Goal: Task Accomplishment & Management: Manage account settings

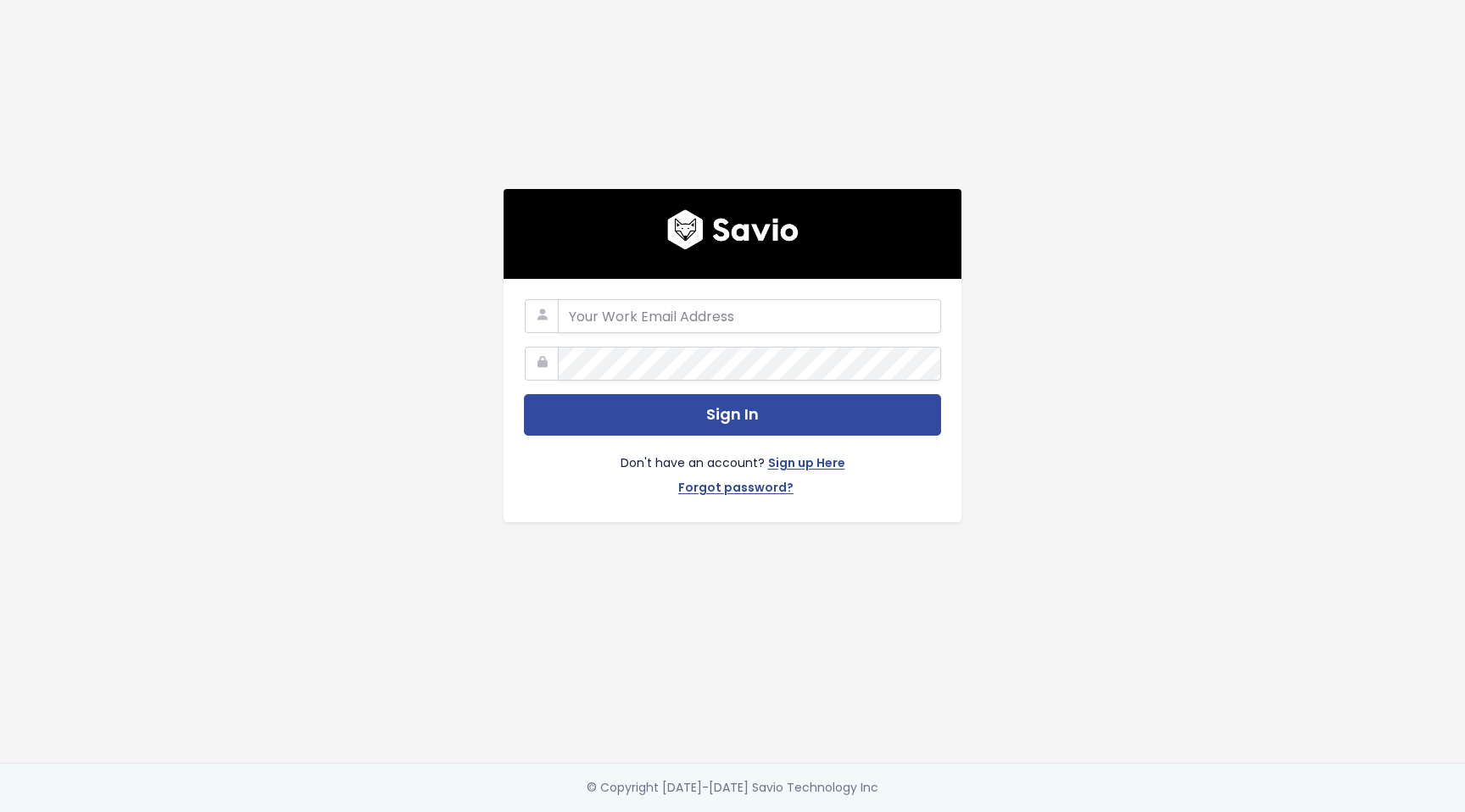
type input "[PERSON_NAME][EMAIL_ADDRESS][PERSON_NAME]"
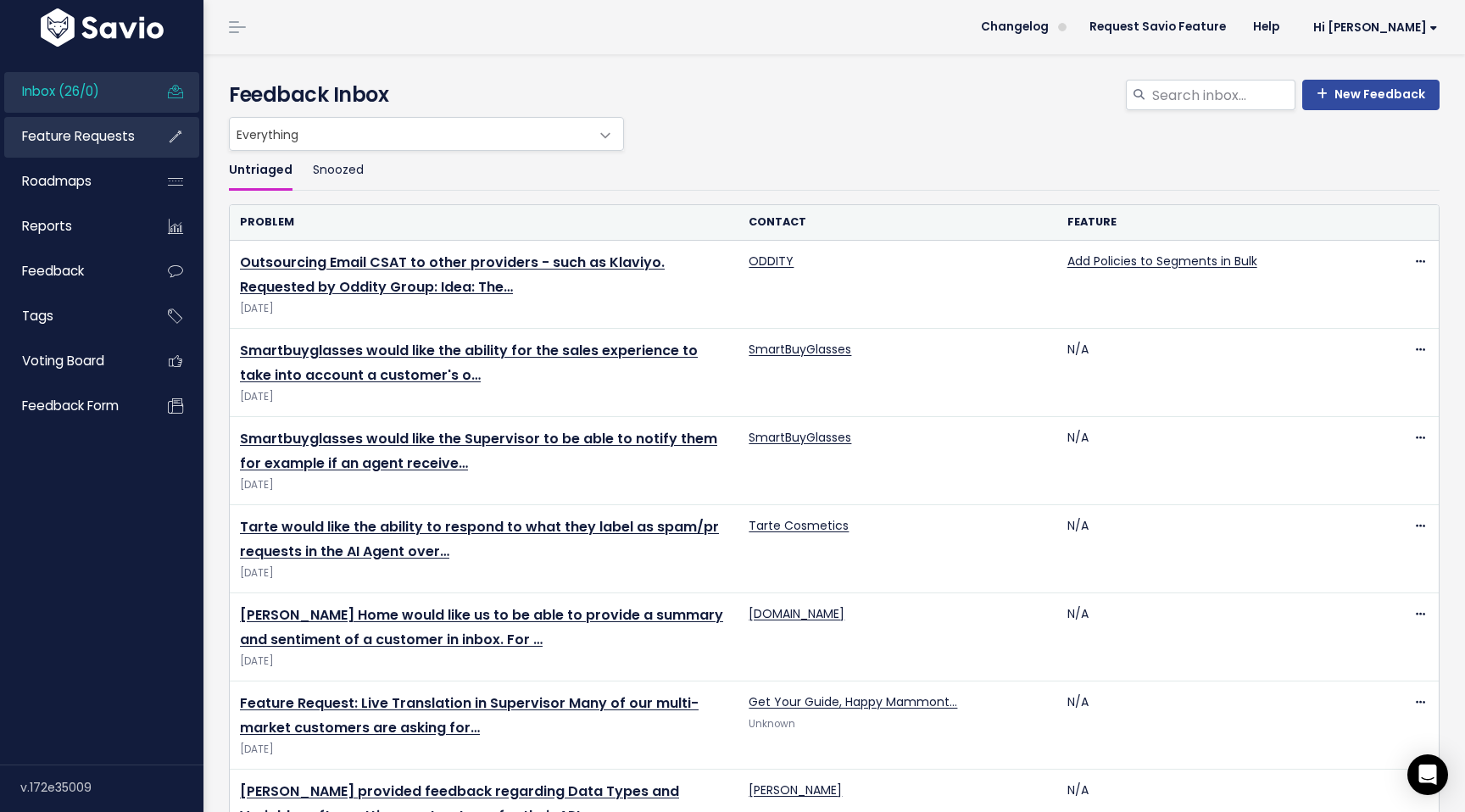
click at [58, 137] on span "Feature Requests" at bounding box center [78, 136] width 113 height 17
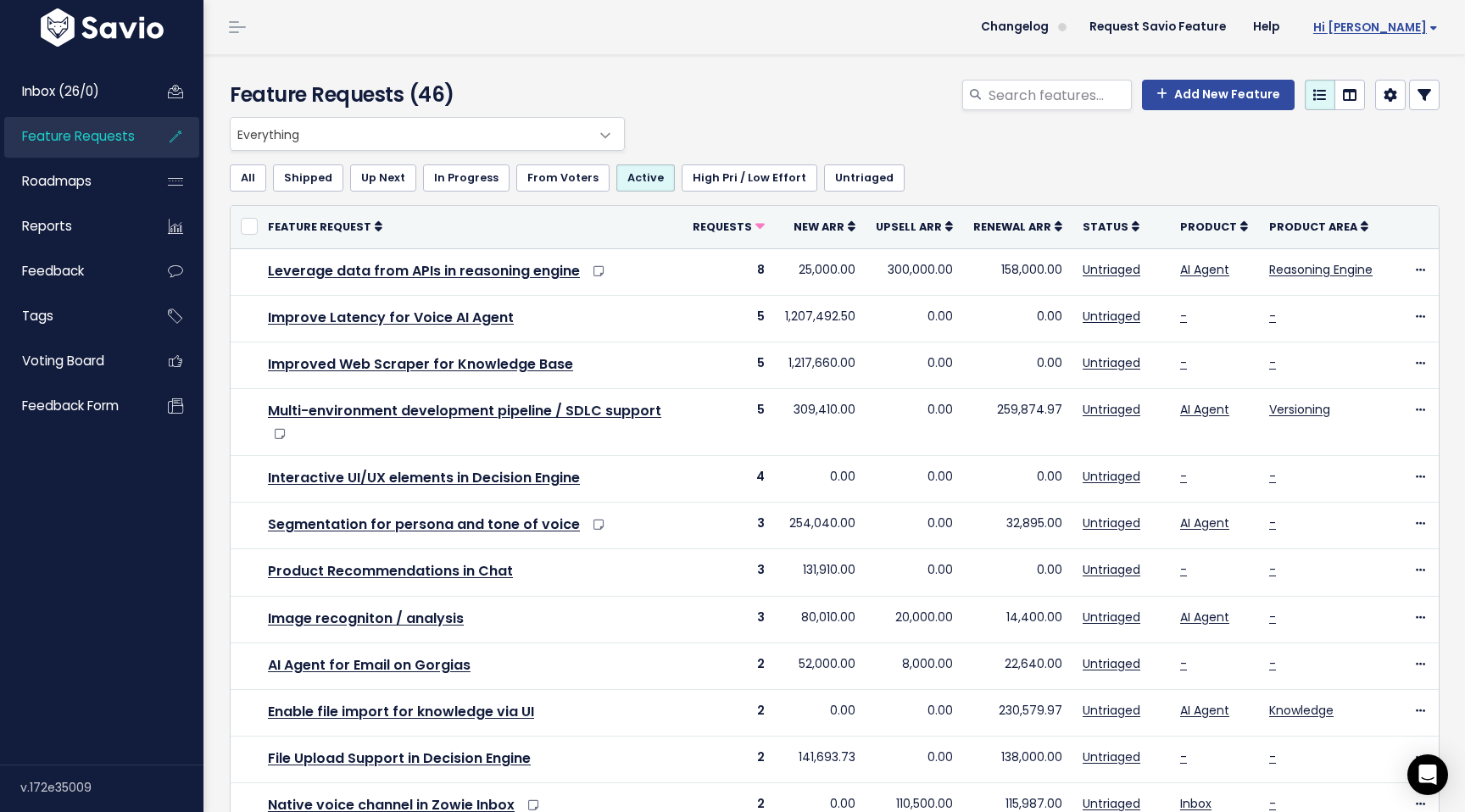
click at [1406, 24] on span "Hi [PERSON_NAME]" at bounding box center [1375, 27] width 125 height 13
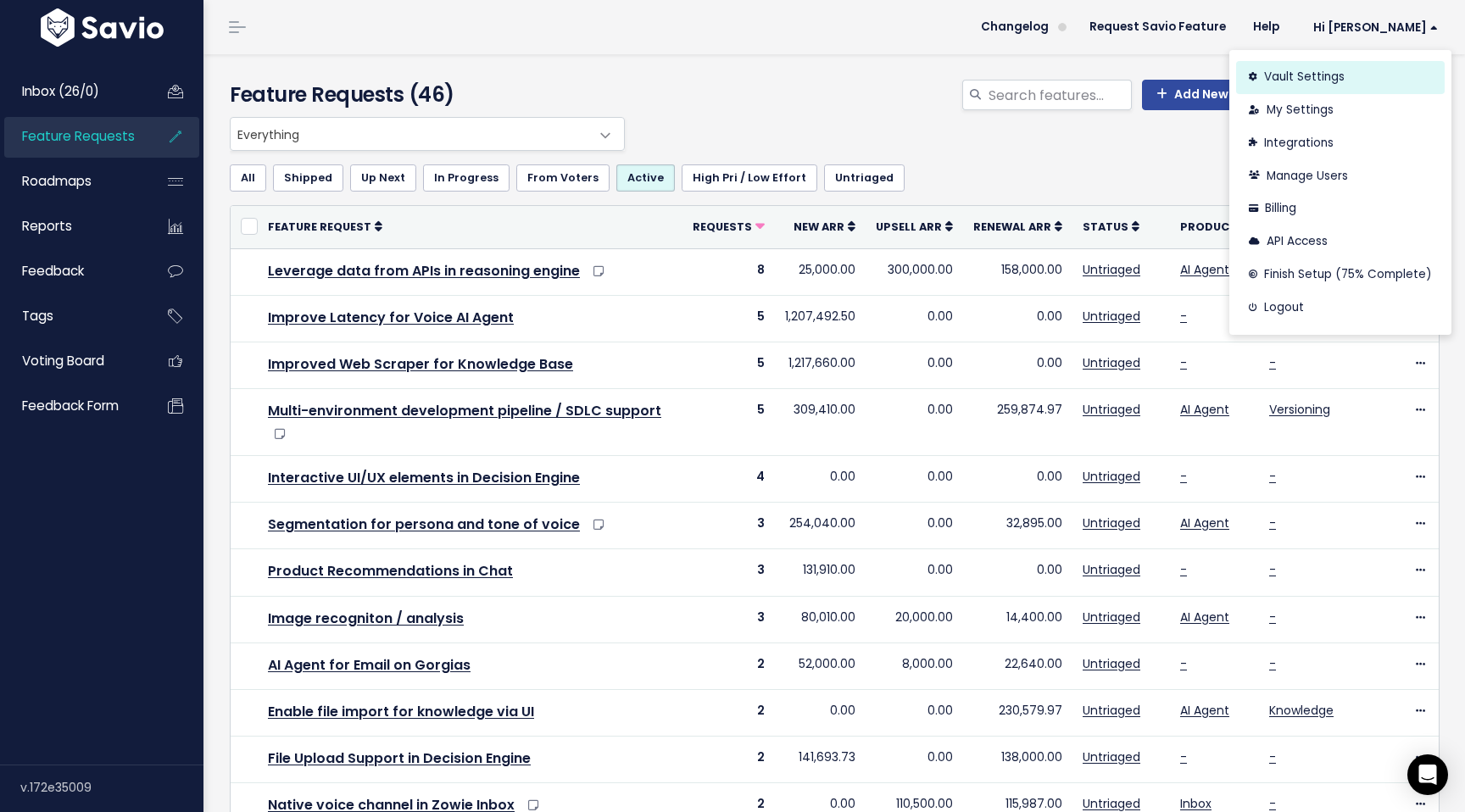
click at [1296, 74] on link "Vault Settings" at bounding box center [1340, 78] width 209 height 33
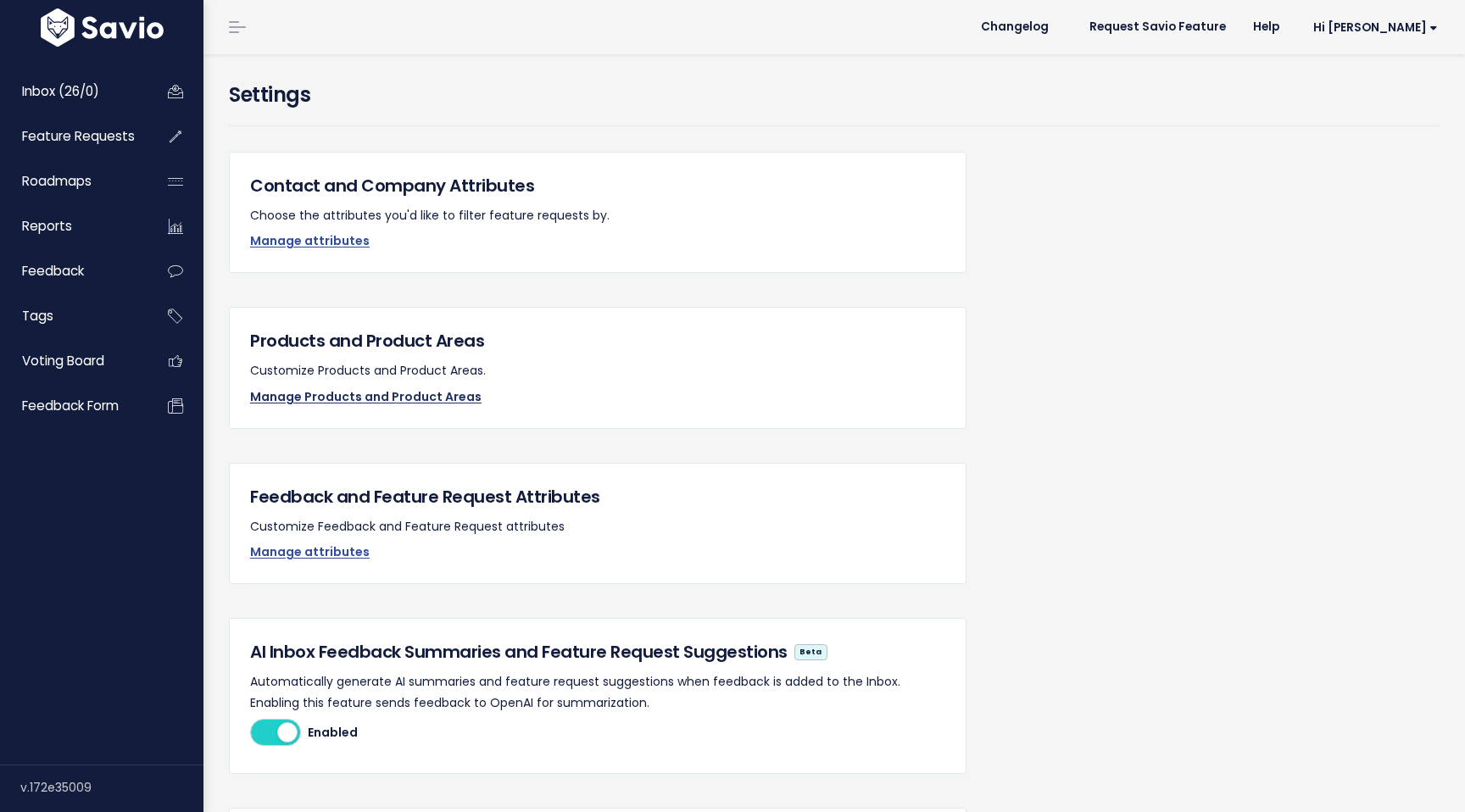
click at [349, 402] on link "Manage Products and Product Areas" at bounding box center [365, 396] width 231 height 17
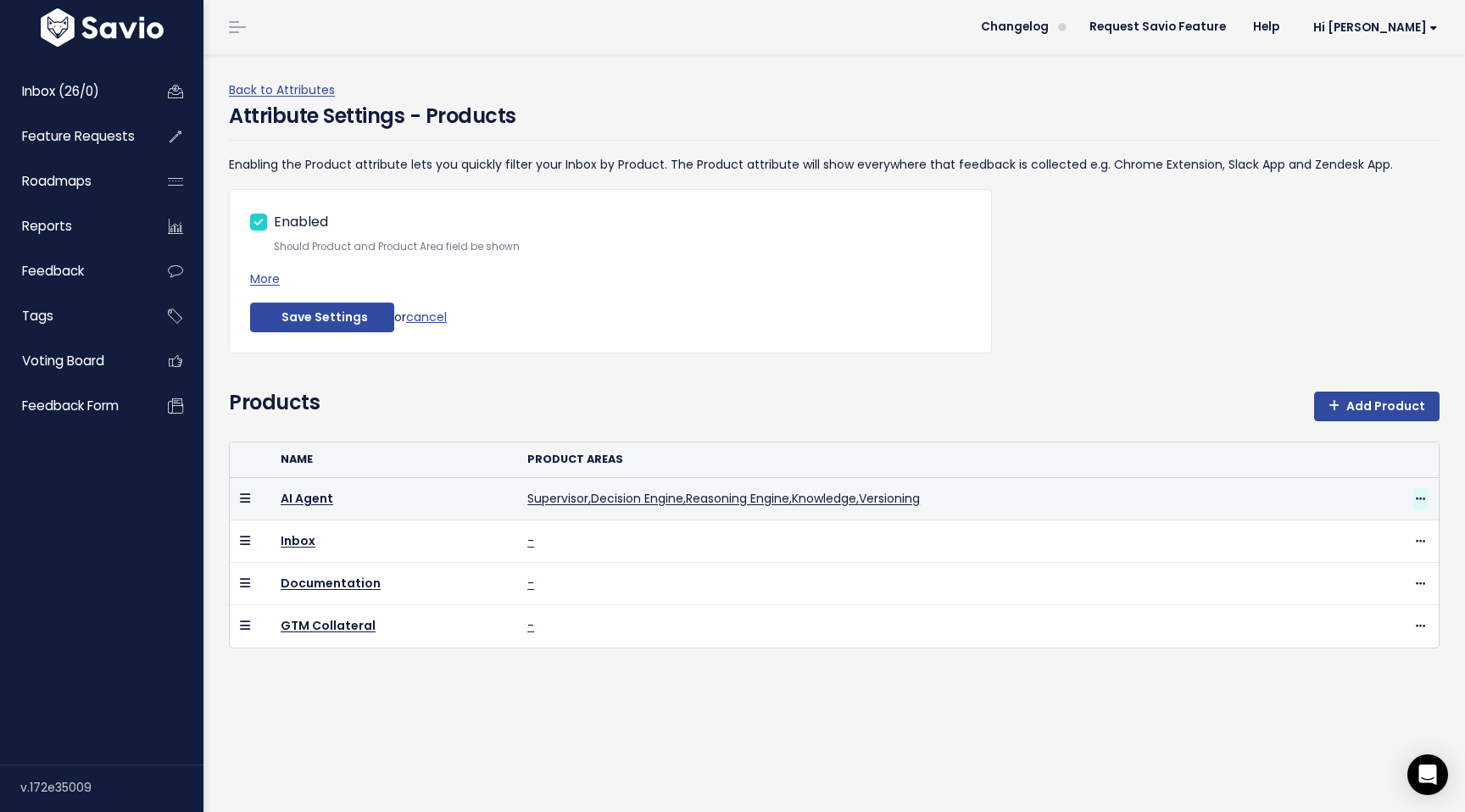
click at [1423, 498] on icon at bounding box center [1420, 499] width 10 height 11
click at [1361, 540] on link "Edit Product Areas" at bounding box center [1382, 546] width 132 height 33
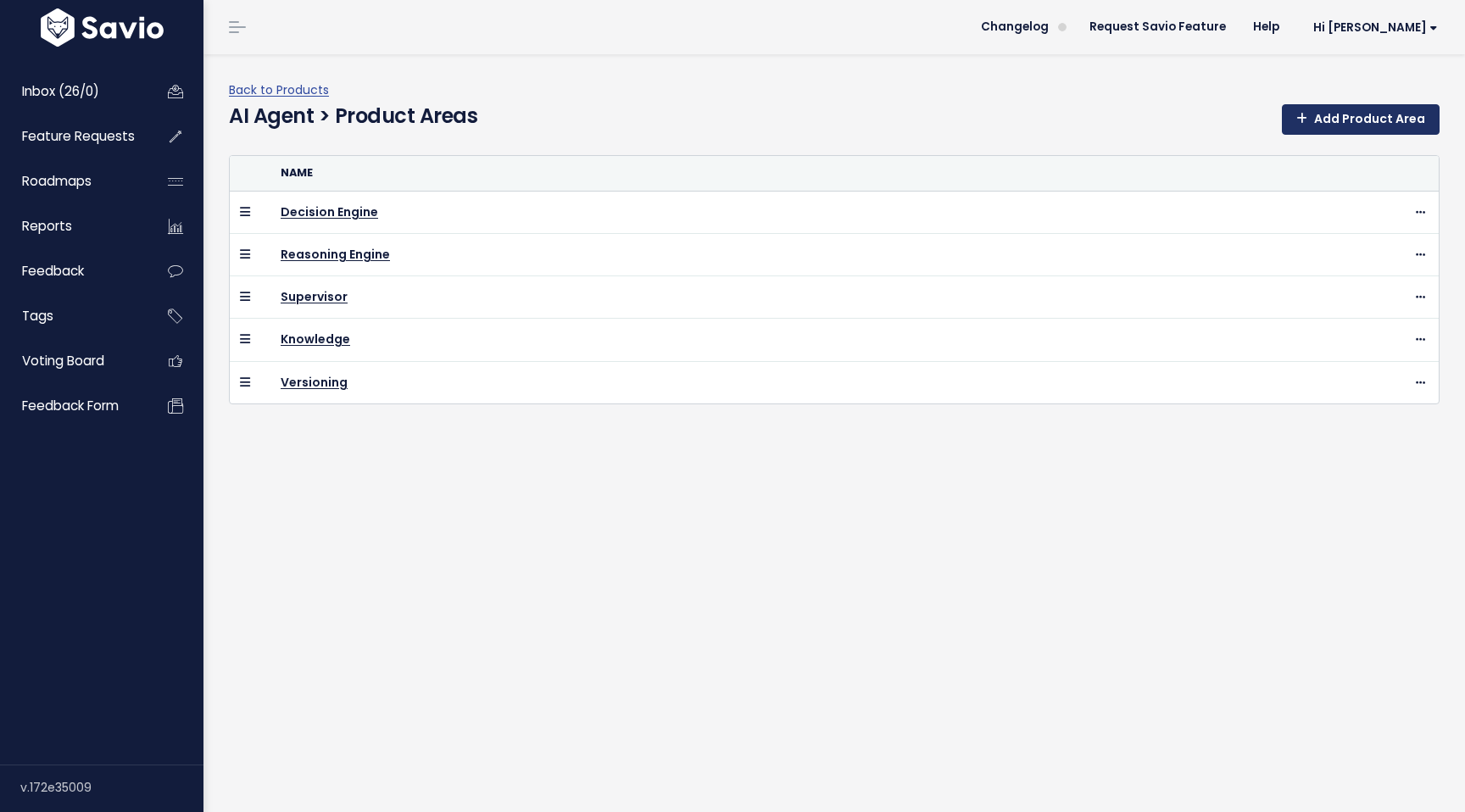
click at [1336, 122] on link "Add Product Area" at bounding box center [1360, 119] width 158 height 31
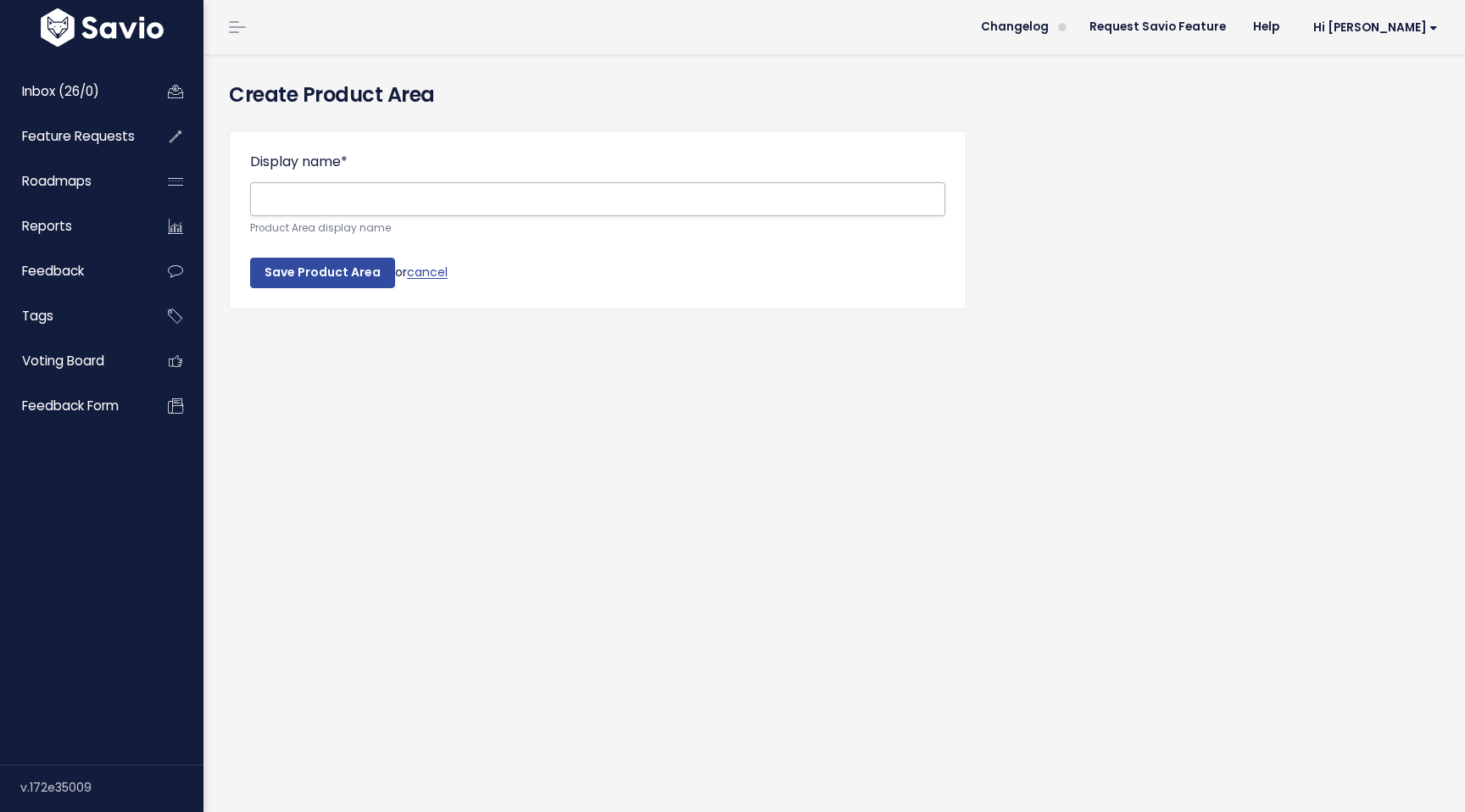
click at [309, 199] on input "Display name *" at bounding box center [597, 199] width 695 height 34
type input "Sales Experience"
click at [282, 279] on input "Save Product Area" at bounding box center [322, 272] width 145 height 31
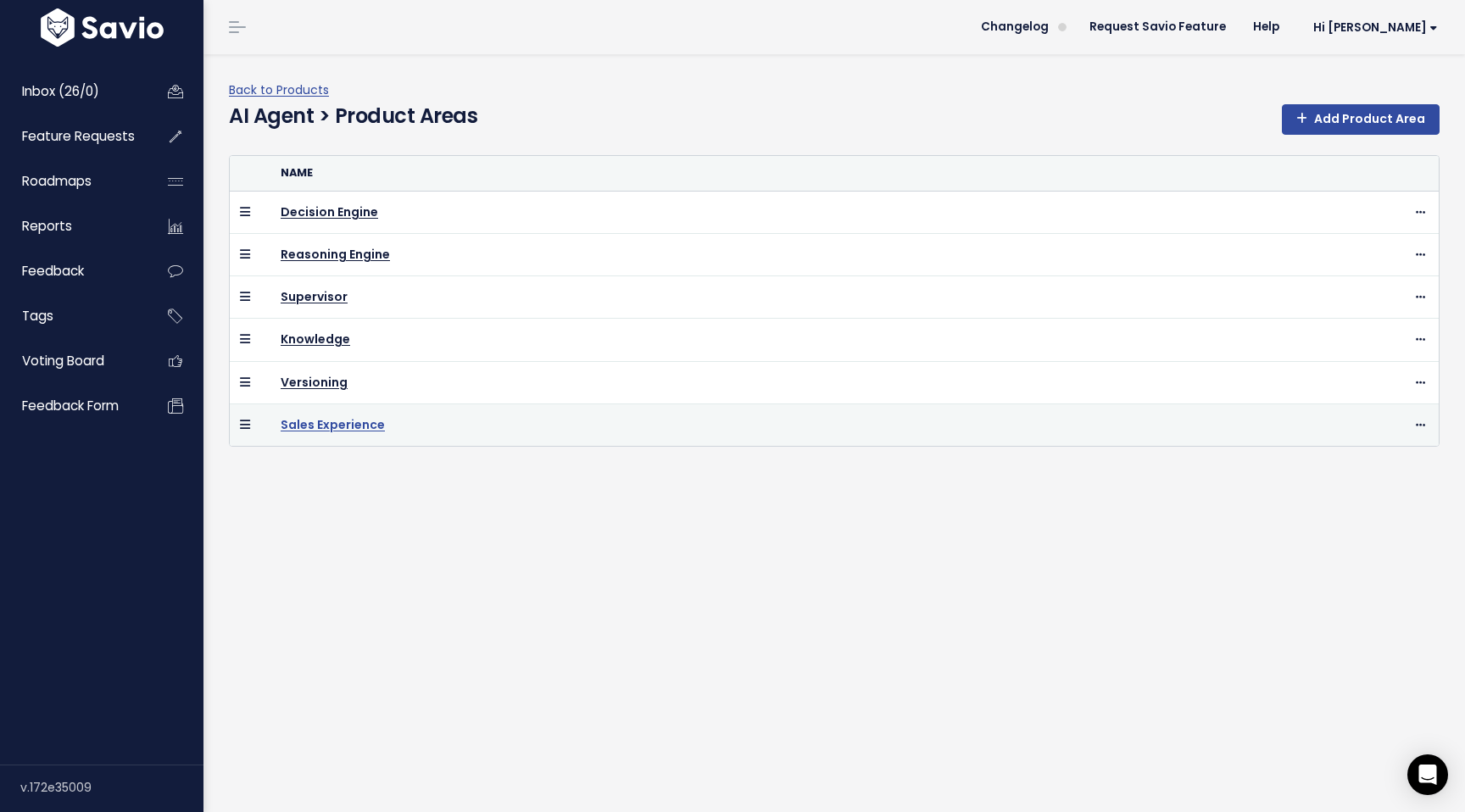
click at [322, 416] on link "Sales Experience" at bounding box center [332, 424] width 104 height 17
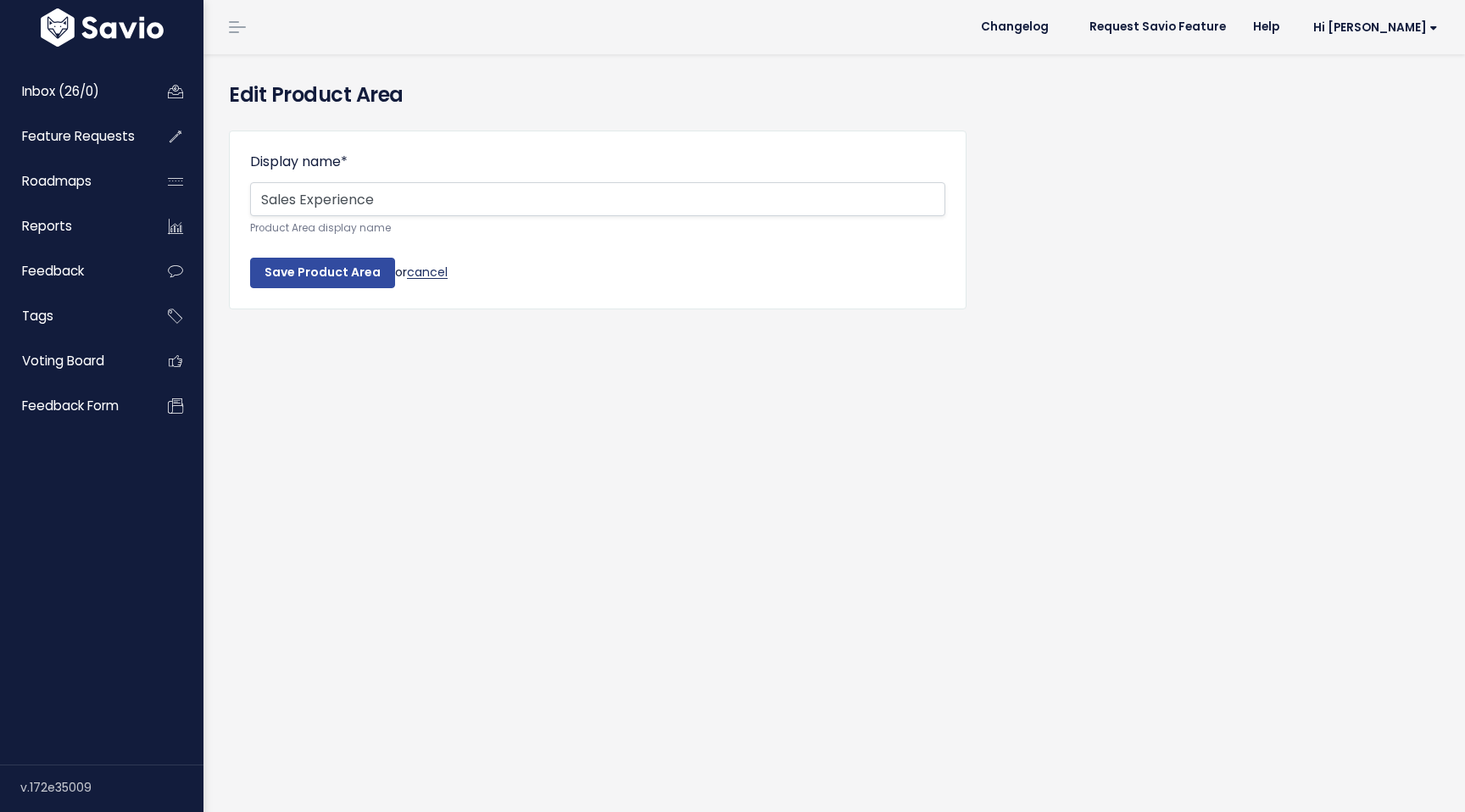
click at [438, 268] on link "cancel" at bounding box center [427, 272] width 41 height 17
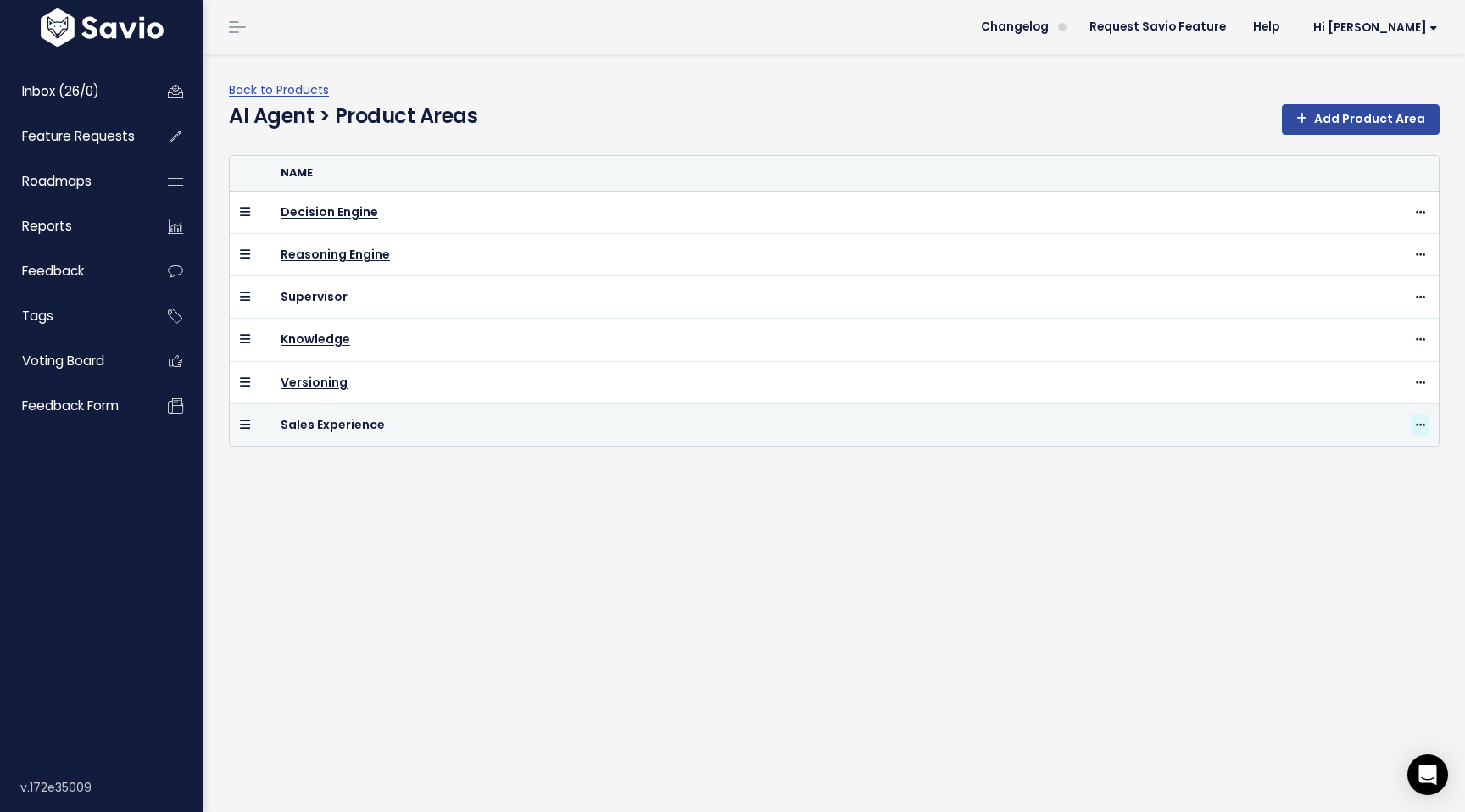
click at [1420, 423] on icon at bounding box center [1420, 426] width 10 height 11
click at [1353, 466] on link "Delete" at bounding box center [1378, 471] width 122 height 33
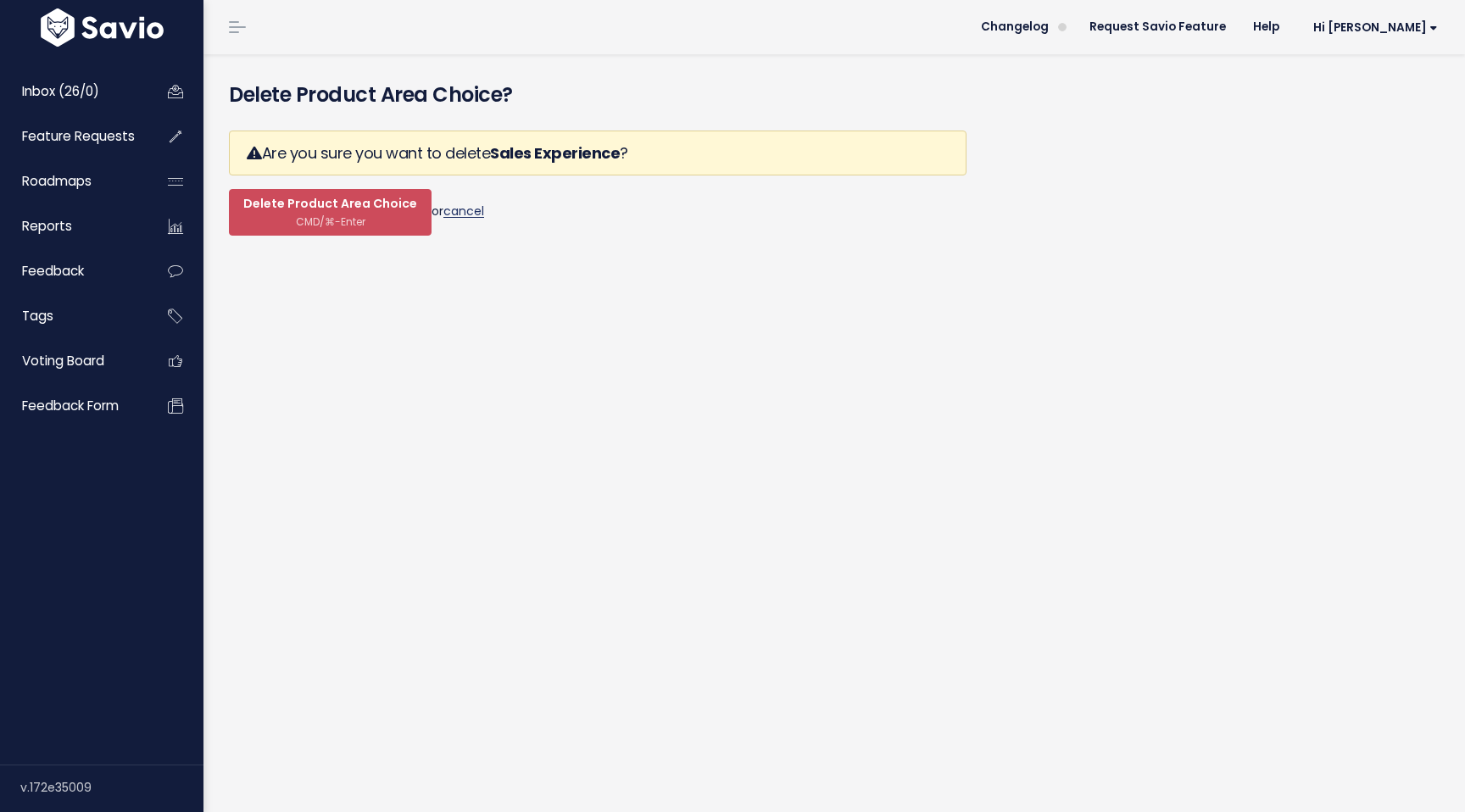
click at [457, 217] on link "cancel" at bounding box center [464, 210] width 41 height 17
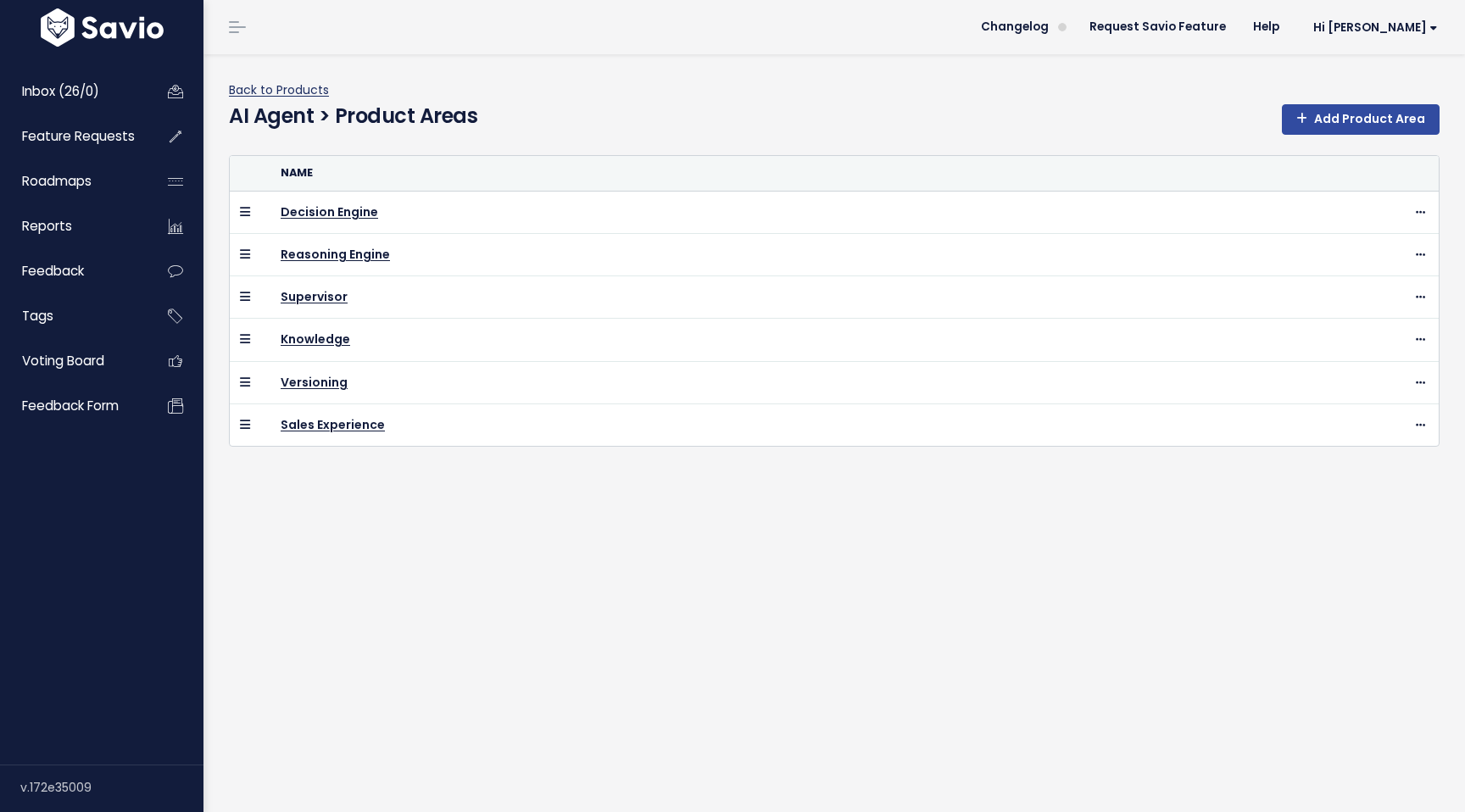
click at [270, 90] on link "Back to Products" at bounding box center [279, 89] width 100 height 17
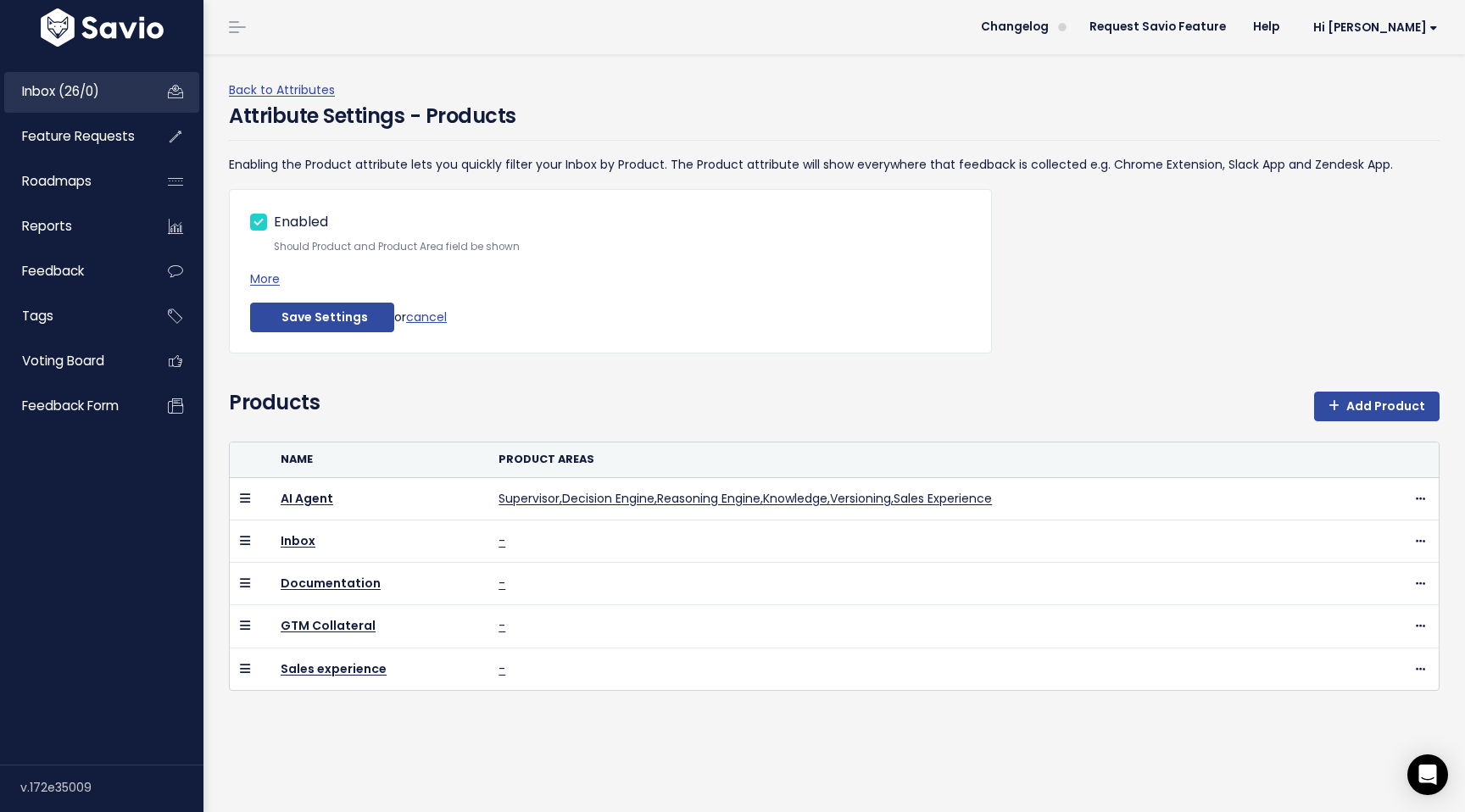
click at [57, 94] on span "Inbox (26/0)" at bounding box center [60, 91] width 77 height 17
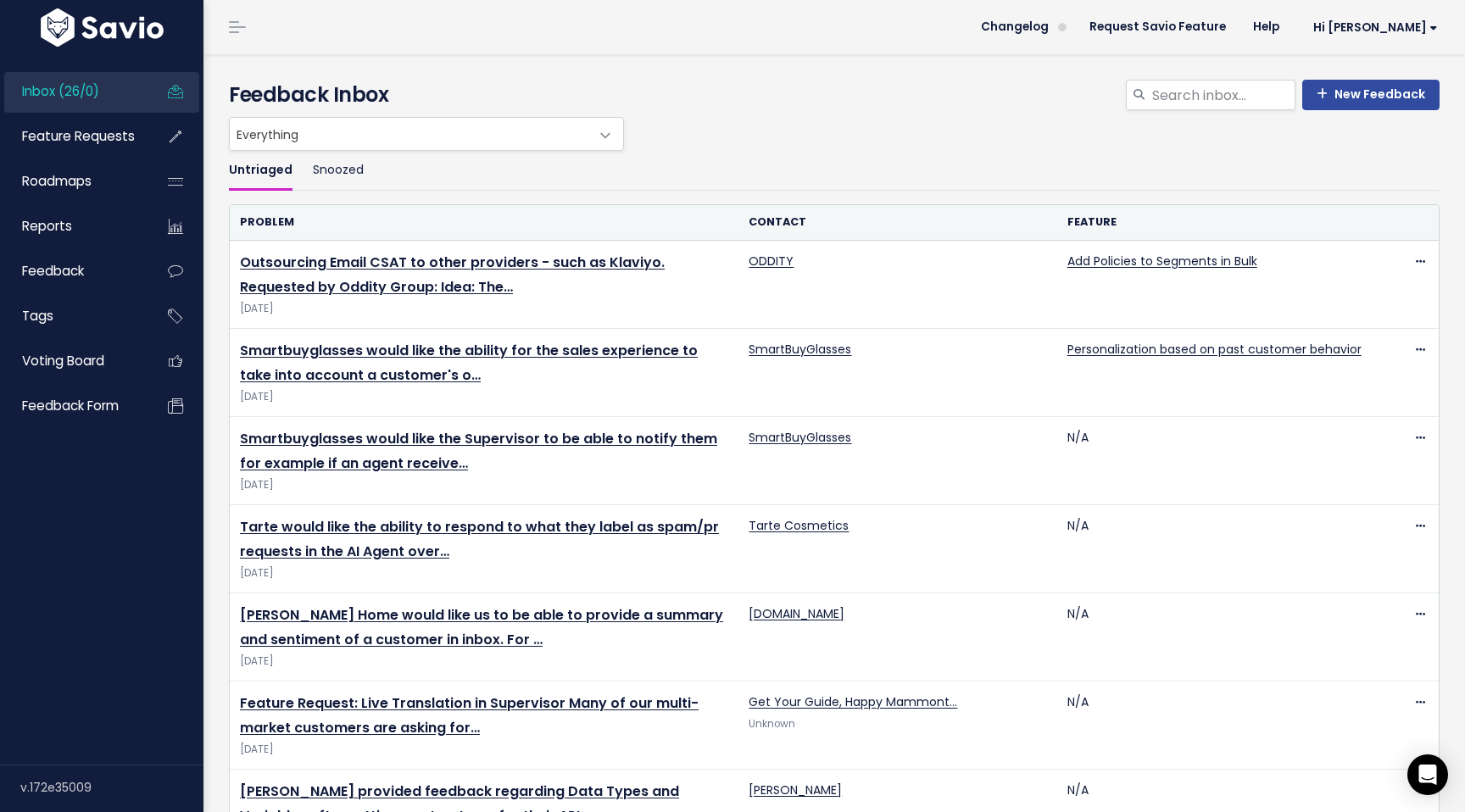
click at [828, 60] on div "New Feedback Feedback Inbox" at bounding box center [835, 86] width 1236 height 63
click at [57, 134] on span "Feature Requests" at bounding box center [78, 136] width 113 height 17
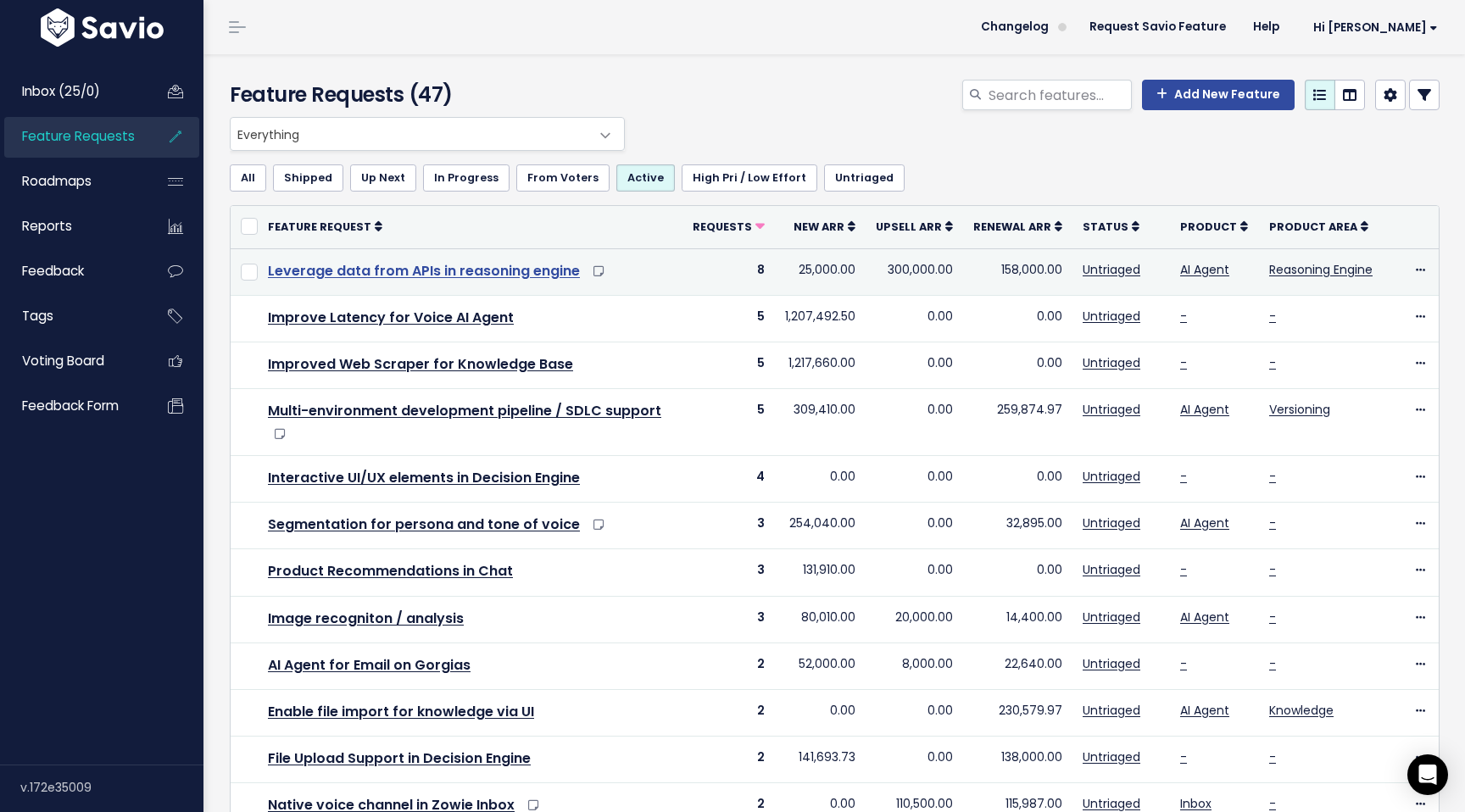
click at [492, 274] on link "Leverage data from APIs in reasoning engine" at bounding box center [423, 271] width 312 height 19
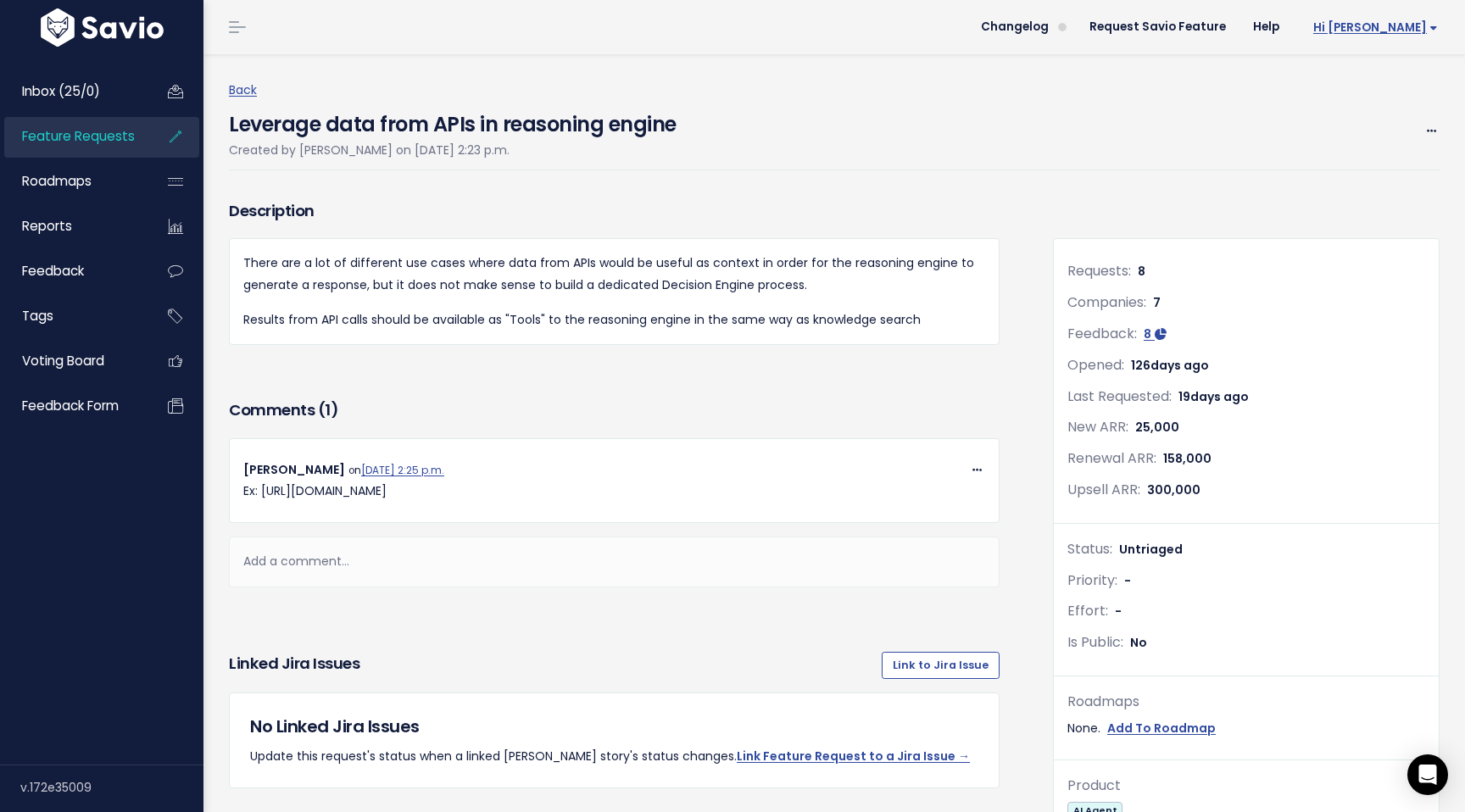
click at [1419, 25] on span "Hi [PERSON_NAME]" at bounding box center [1375, 27] width 125 height 13
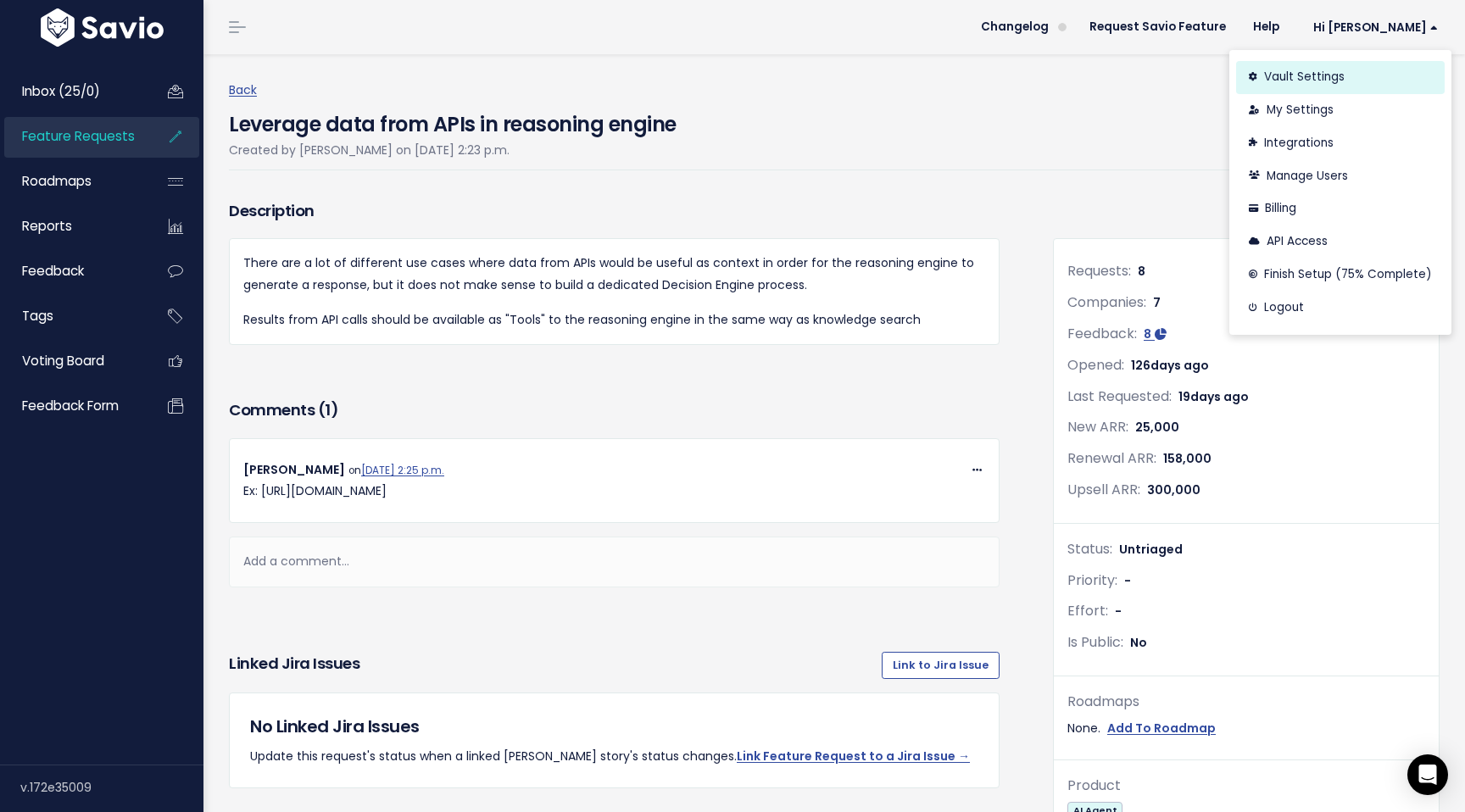
click at [1303, 82] on link "Vault Settings" at bounding box center [1340, 78] width 209 height 33
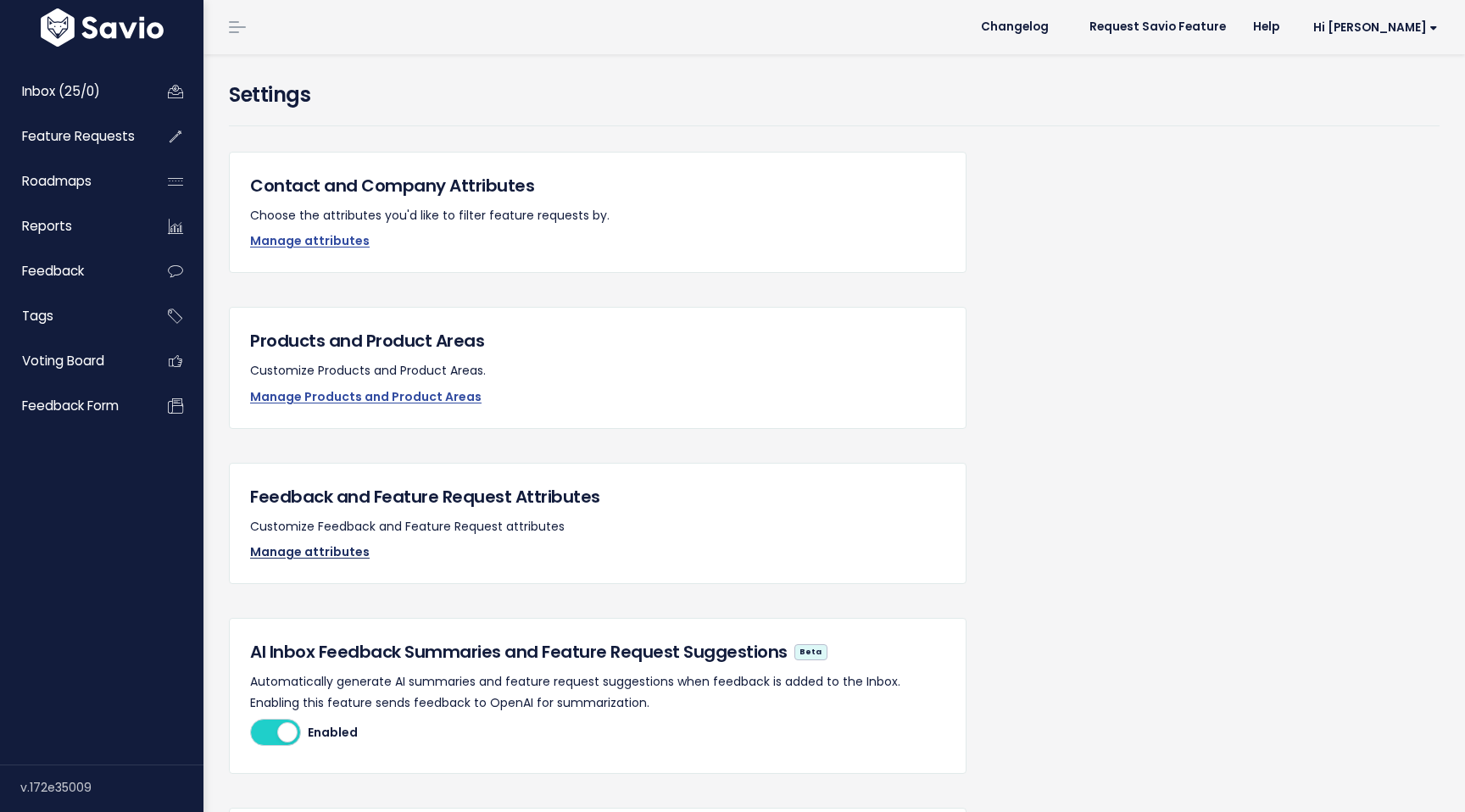
click at [324, 550] on link "Manage attributes" at bounding box center [309, 551] width 120 height 17
